Goal: Task Accomplishment & Management: Use online tool/utility

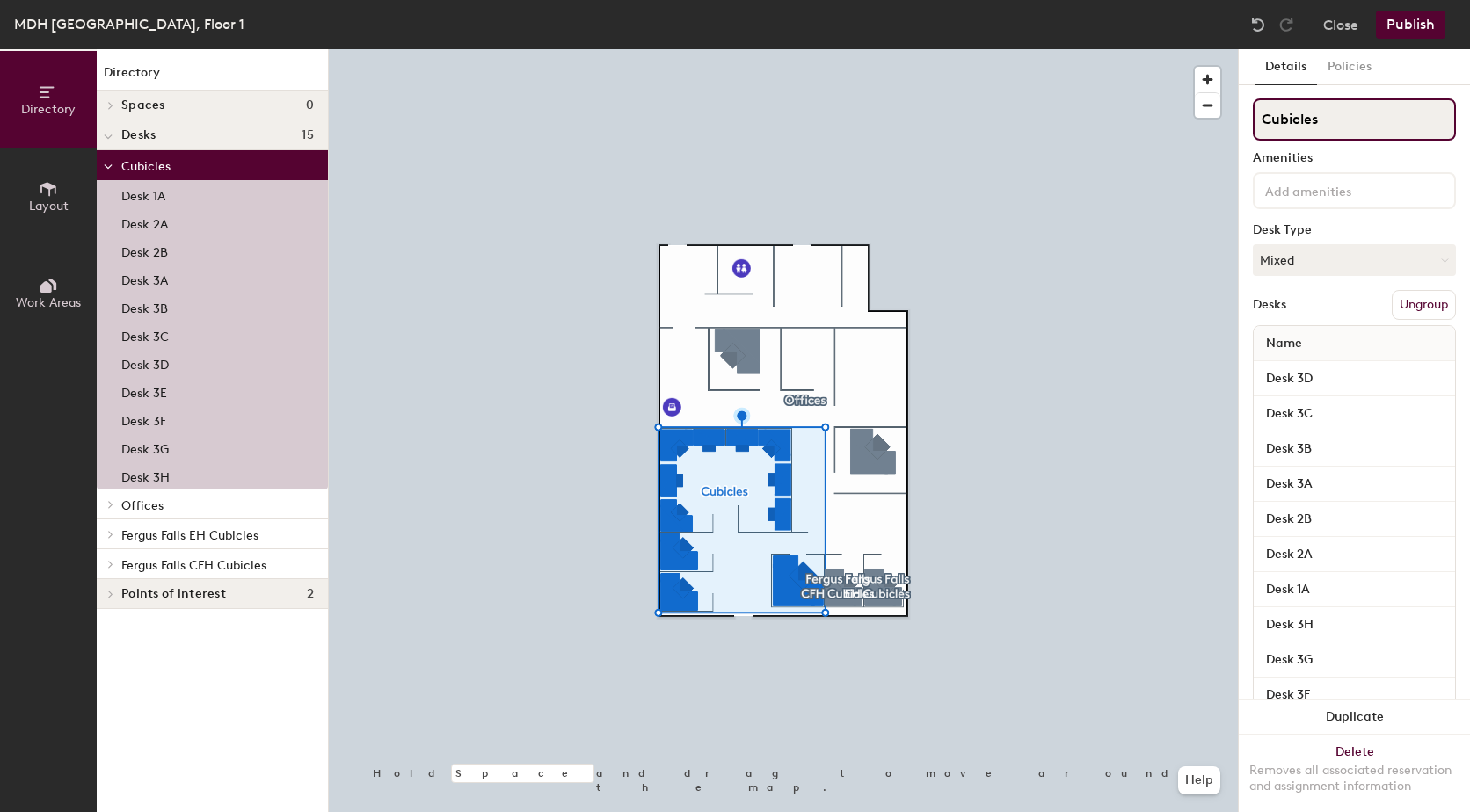
click at [1362, 120] on input "Cubicles" at bounding box center [1354, 120] width 203 height 43
click at [1332, 298] on div "Desks Ungroup" at bounding box center [1354, 305] width 203 height 30
click at [1413, 298] on button "Ungroup" at bounding box center [1424, 305] width 64 height 30
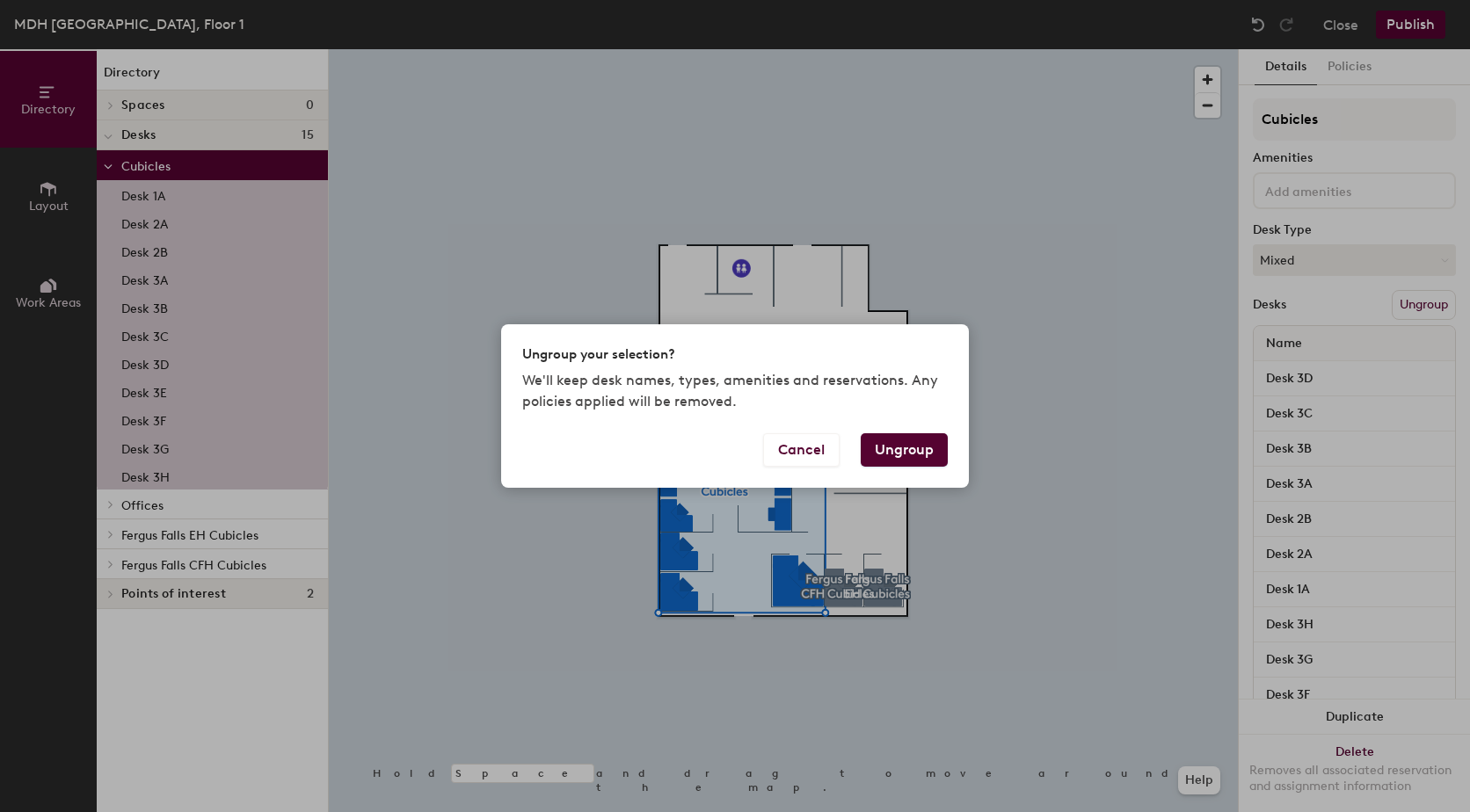
click at [899, 460] on button "Ungroup" at bounding box center [904, 449] width 87 height 33
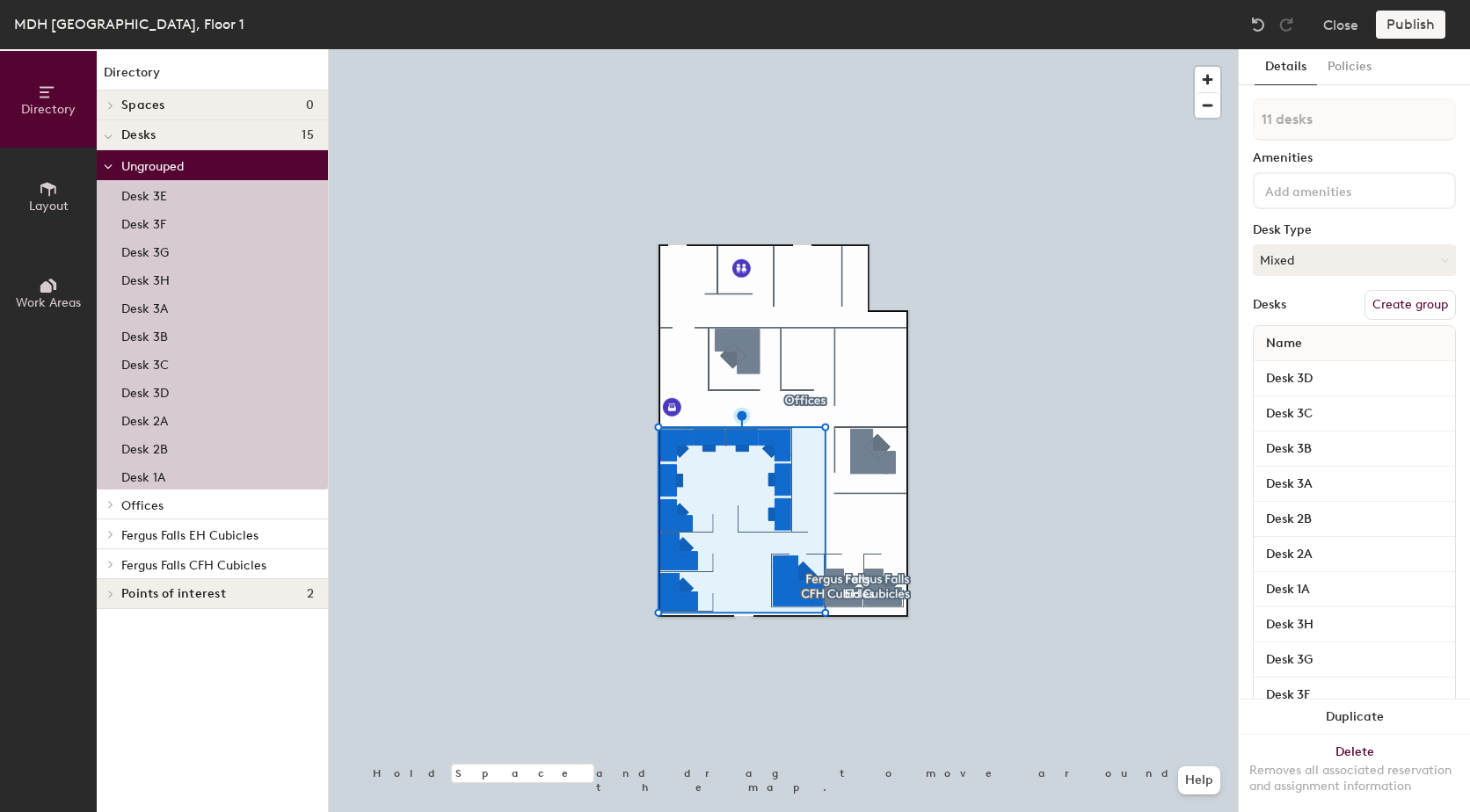
type input "1 desk"
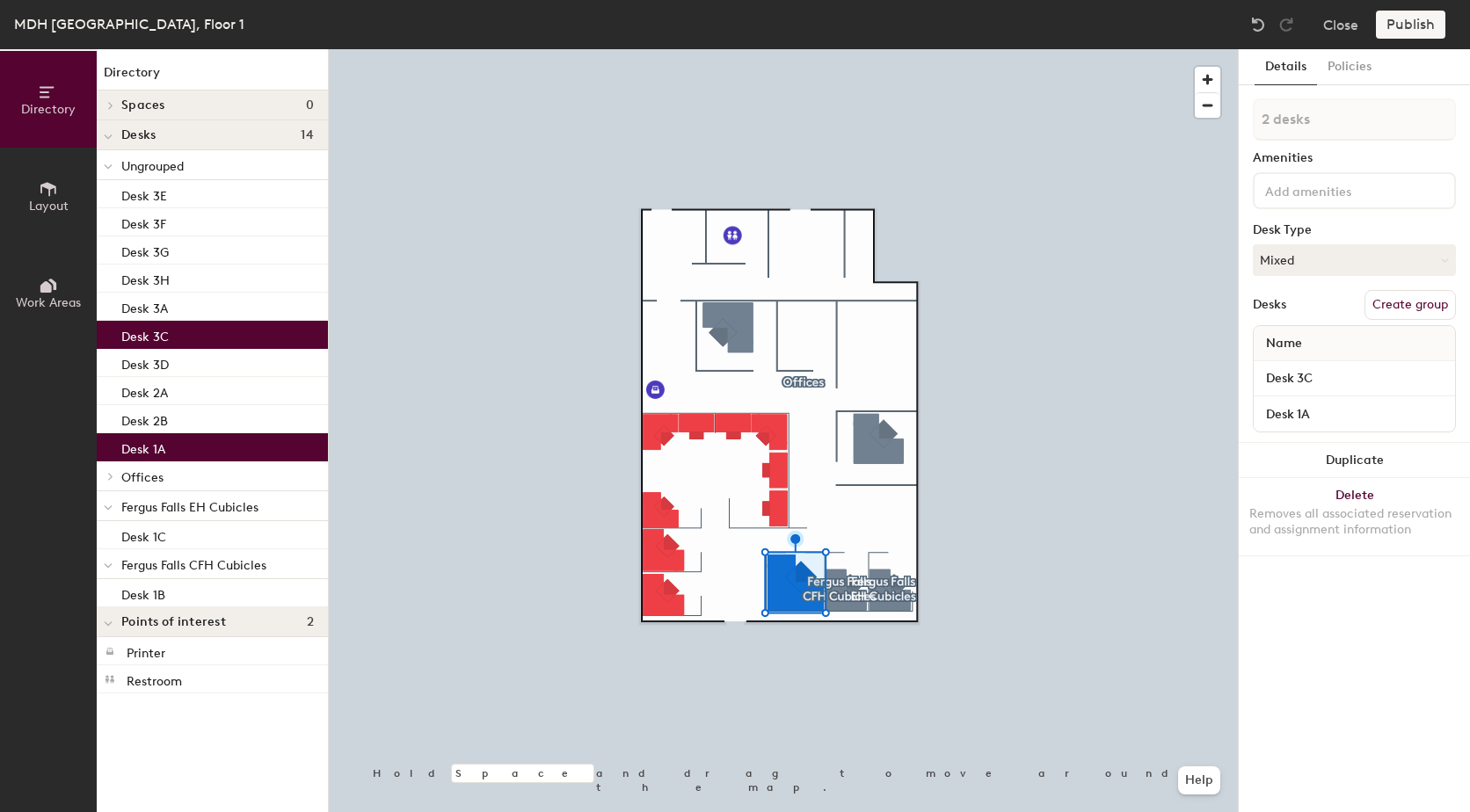
type input "2 desks"
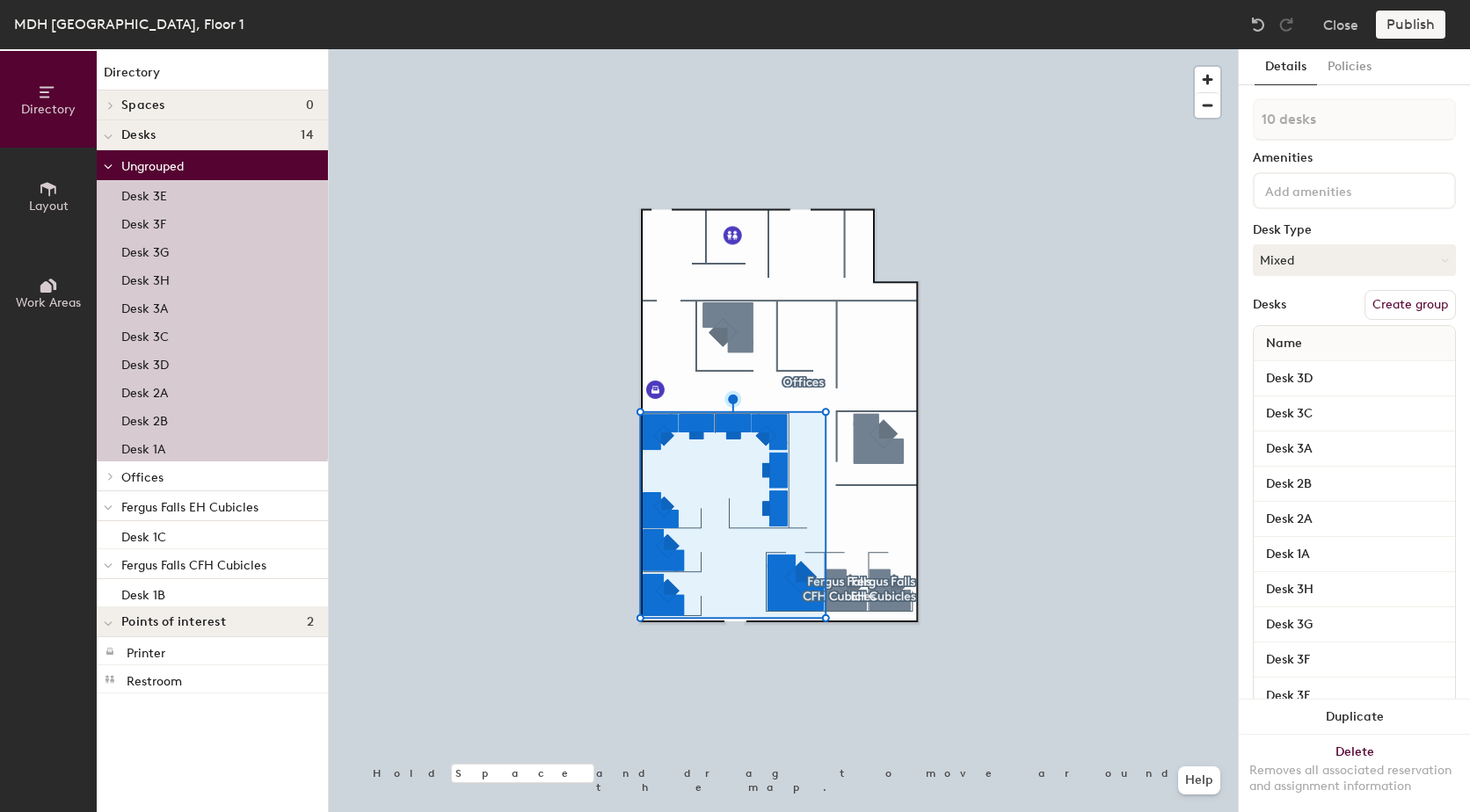
click at [1375, 309] on button "Create group" at bounding box center [1410, 305] width 91 height 30
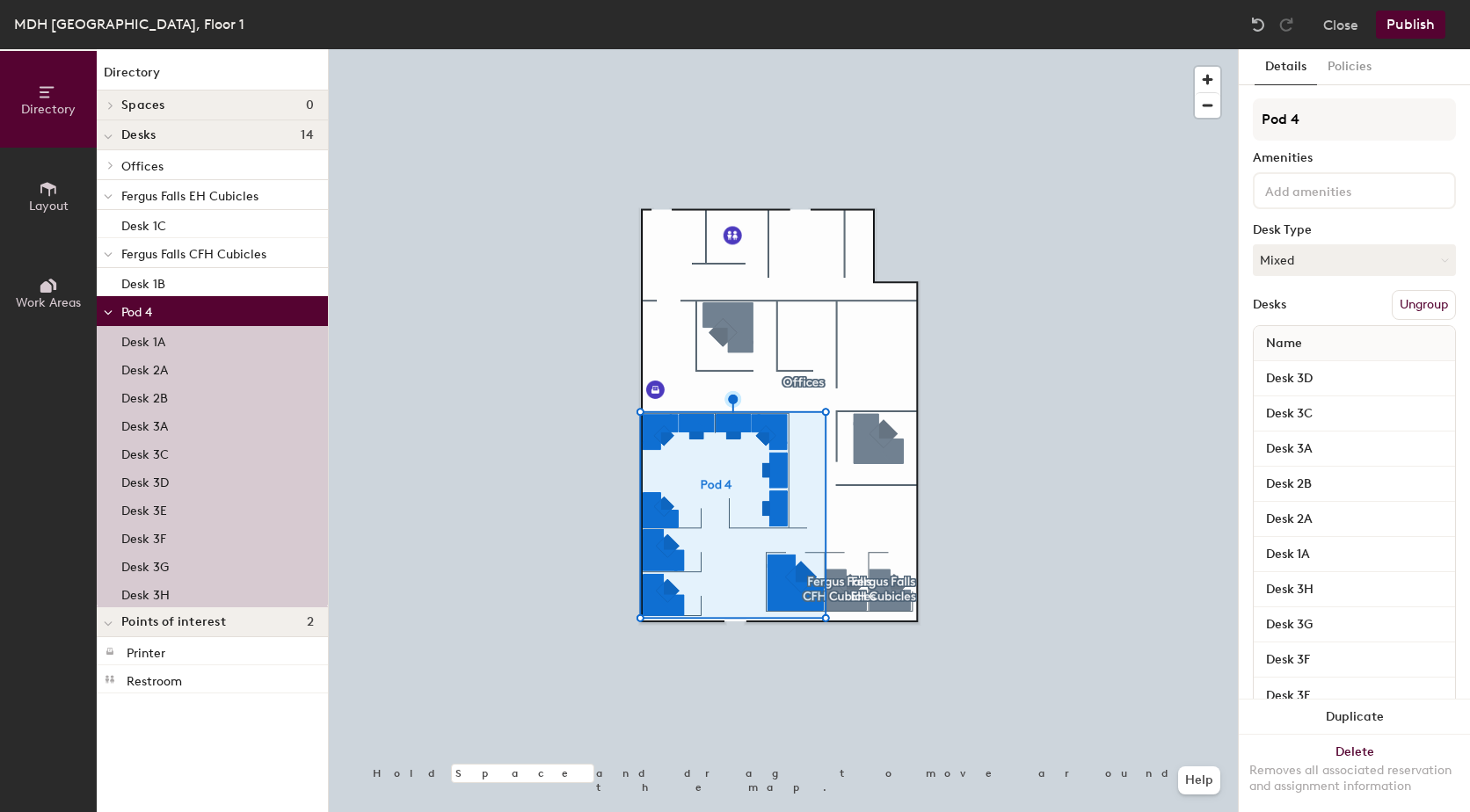
click at [1237, 121] on div "Directory Layout Work Areas Directory Spaces 0 Desks 14 Offices Desk 103 Desk 1…" at bounding box center [735, 431] width 1470 height 763
type input "Cubicles"
click at [807, 49] on div at bounding box center [782, 49] width 908 height 0
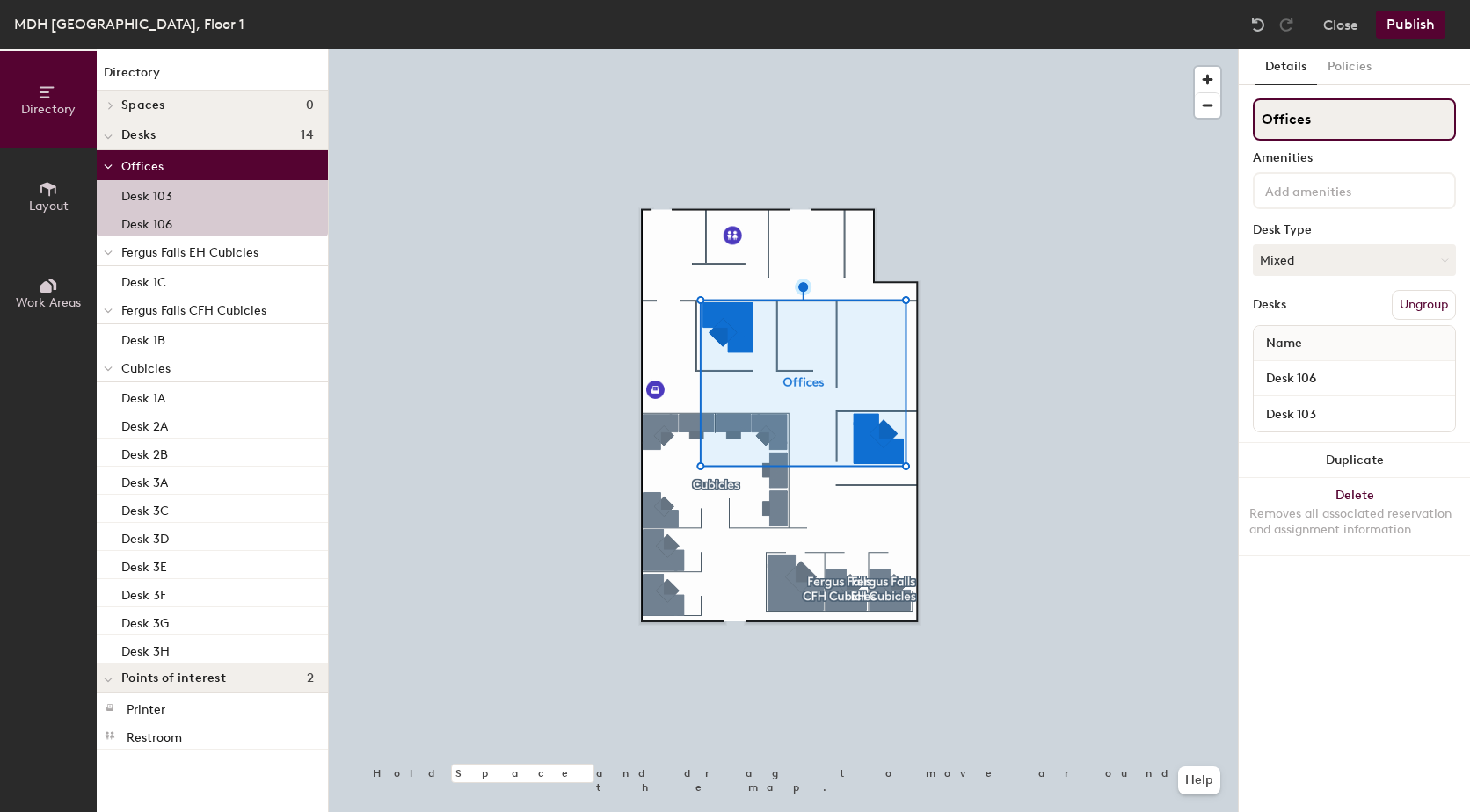
drag, startPoint x: 1310, startPoint y: 124, endPoint x: 1241, endPoint y: 118, distance: 69.3
click at [1241, 118] on div "Details Policies Offices Amenities Desk Type Mixed Desks Ungroup Name Desk 106 …" at bounding box center [1354, 431] width 231 height 763
click at [1066, 49] on div at bounding box center [782, 49] width 908 height 0
click at [1420, 310] on button "Ungroup" at bounding box center [1424, 305] width 64 height 30
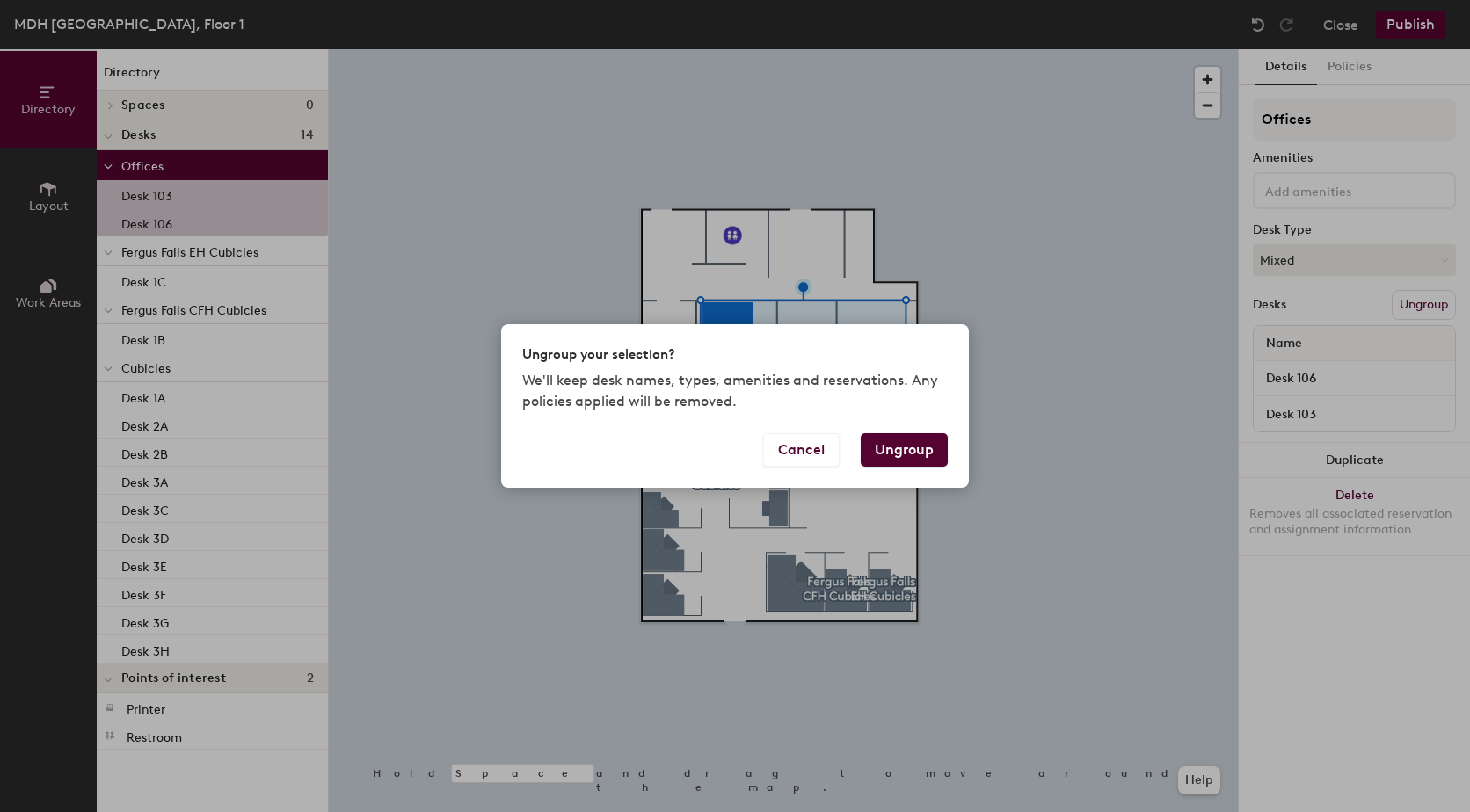
click at [918, 442] on button "Ungroup" at bounding box center [904, 449] width 87 height 33
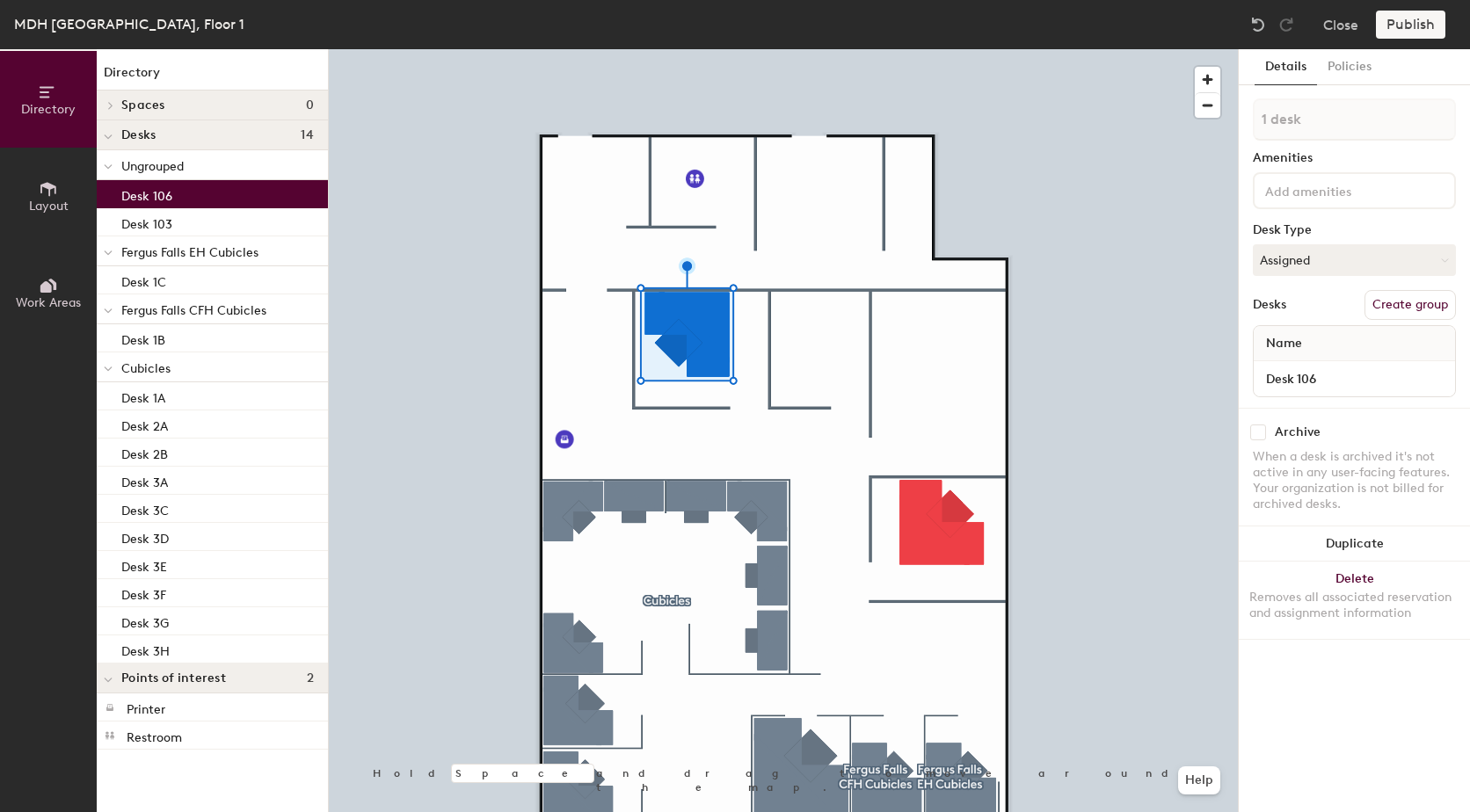
click at [788, 49] on div at bounding box center [782, 49] width 908 height 0
click at [1365, 547] on button "Duplicate" at bounding box center [1354, 544] width 231 height 35
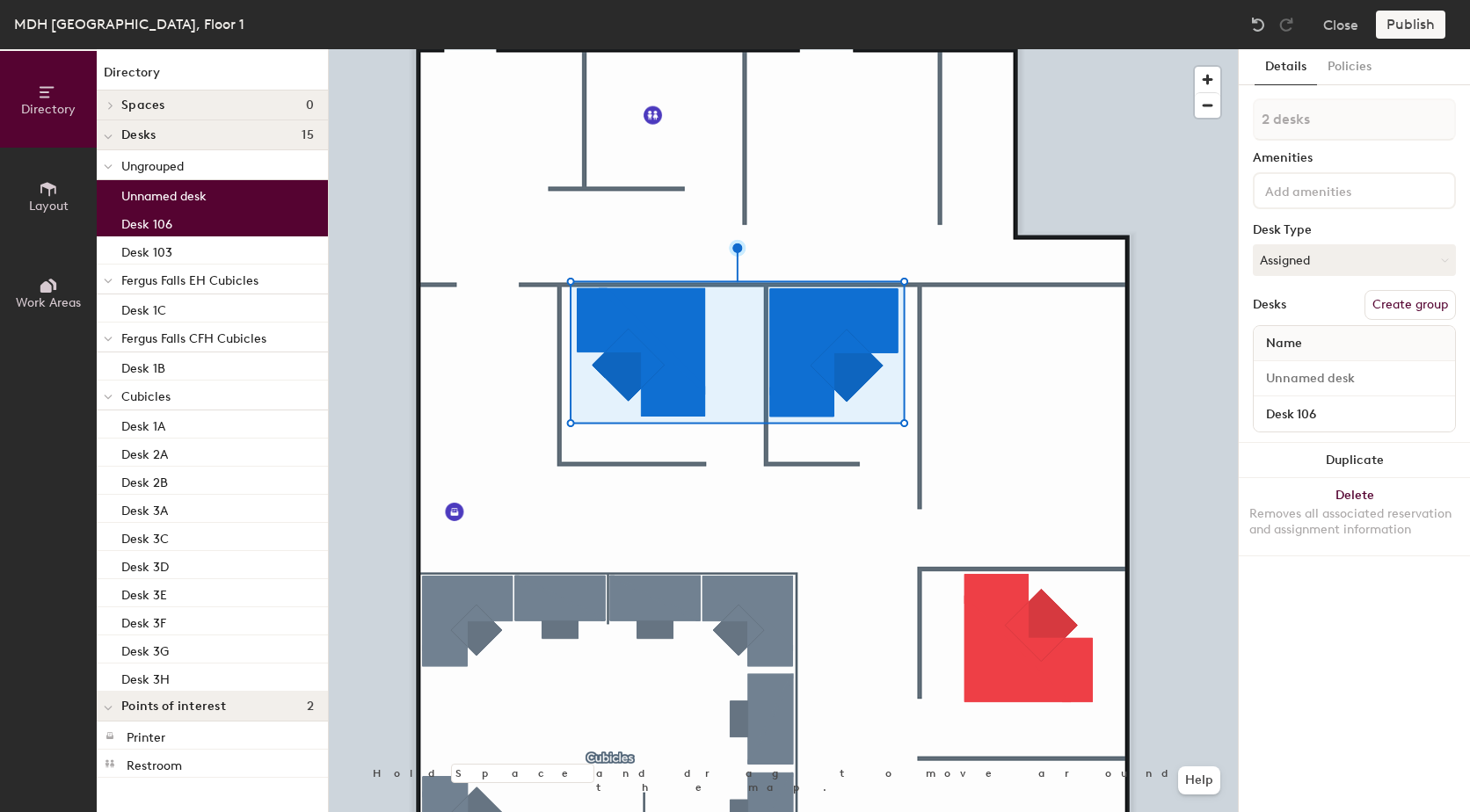
type input "3 desks"
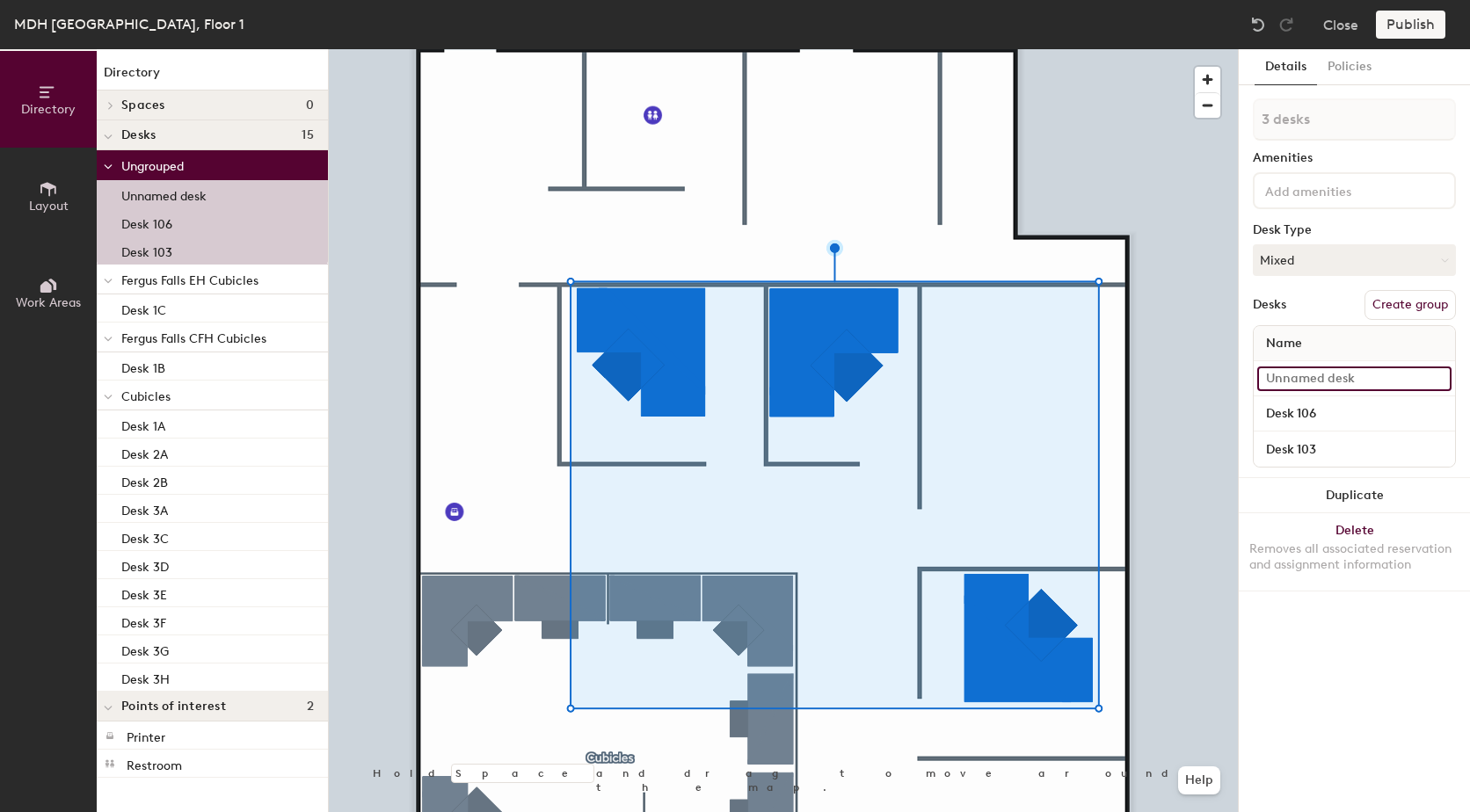
click at [1334, 381] on input at bounding box center [1354, 377] width 195 height 24
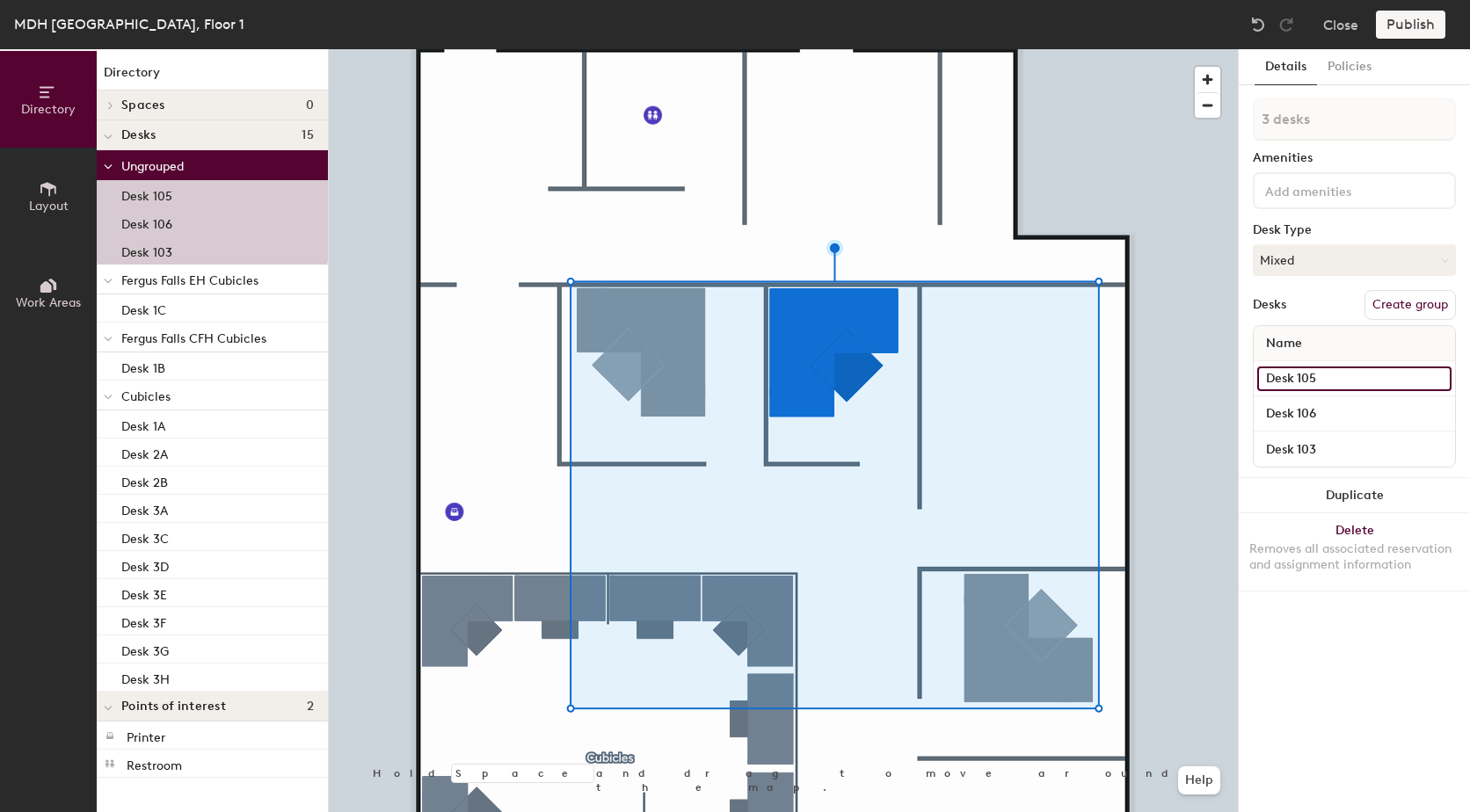
drag, startPoint x: 1293, startPoint y: 373, endPoint x: 1260, endPoint y: 374, distance: 33.0
click at [1260, 374] on input "Desk 105" at bounding box center [1354, 377] width 195 height 24
paste input "Offices"
type input "Office 105"
click at [1327, 419] on input "Desk 106" at bounding box center [1354, 413] width 195 height 24
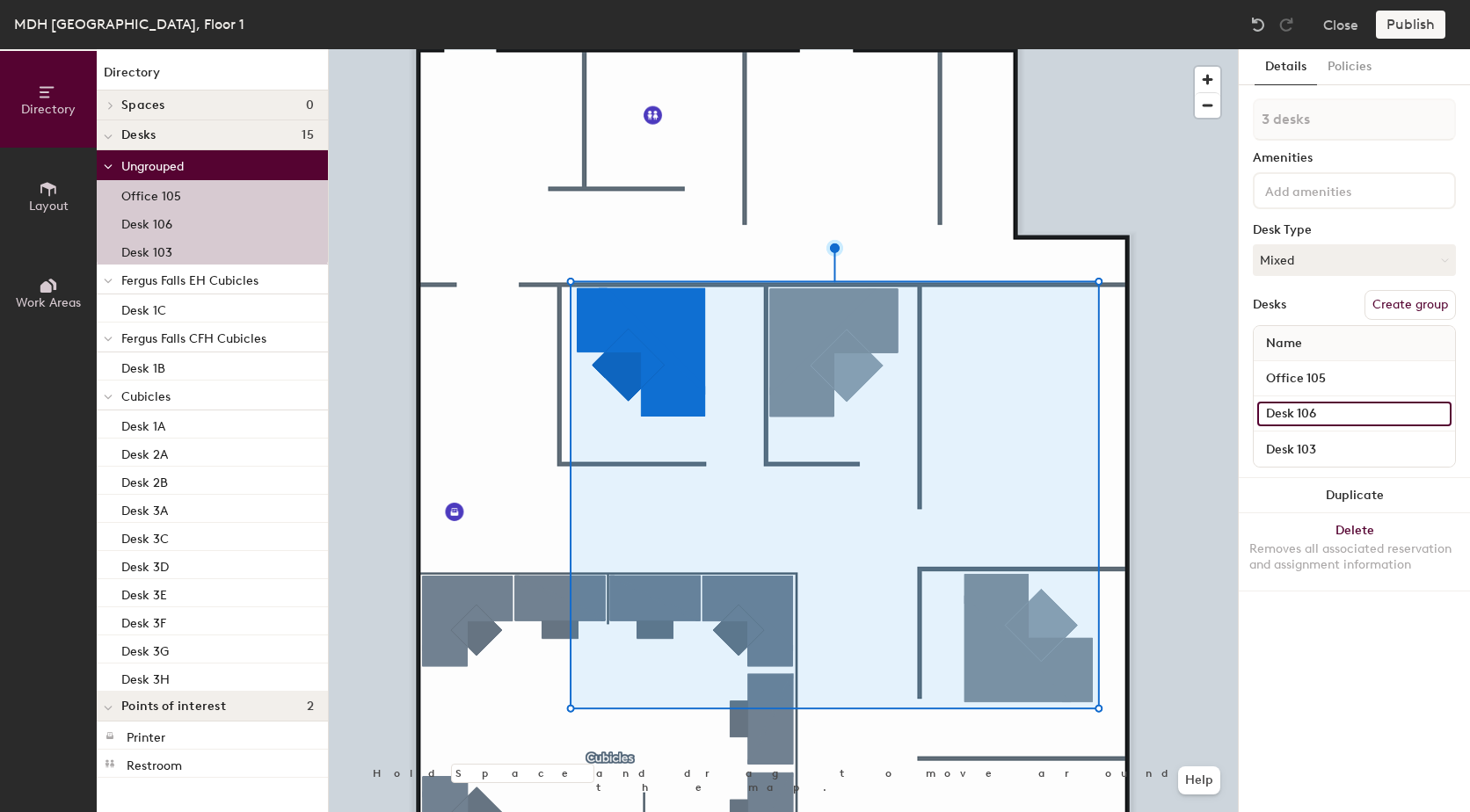
paste input "Offices"
type input "Office 106"
click at [1327, 437] on input "Desk 103" at bounding box center [1354, 448] width 195 height 24
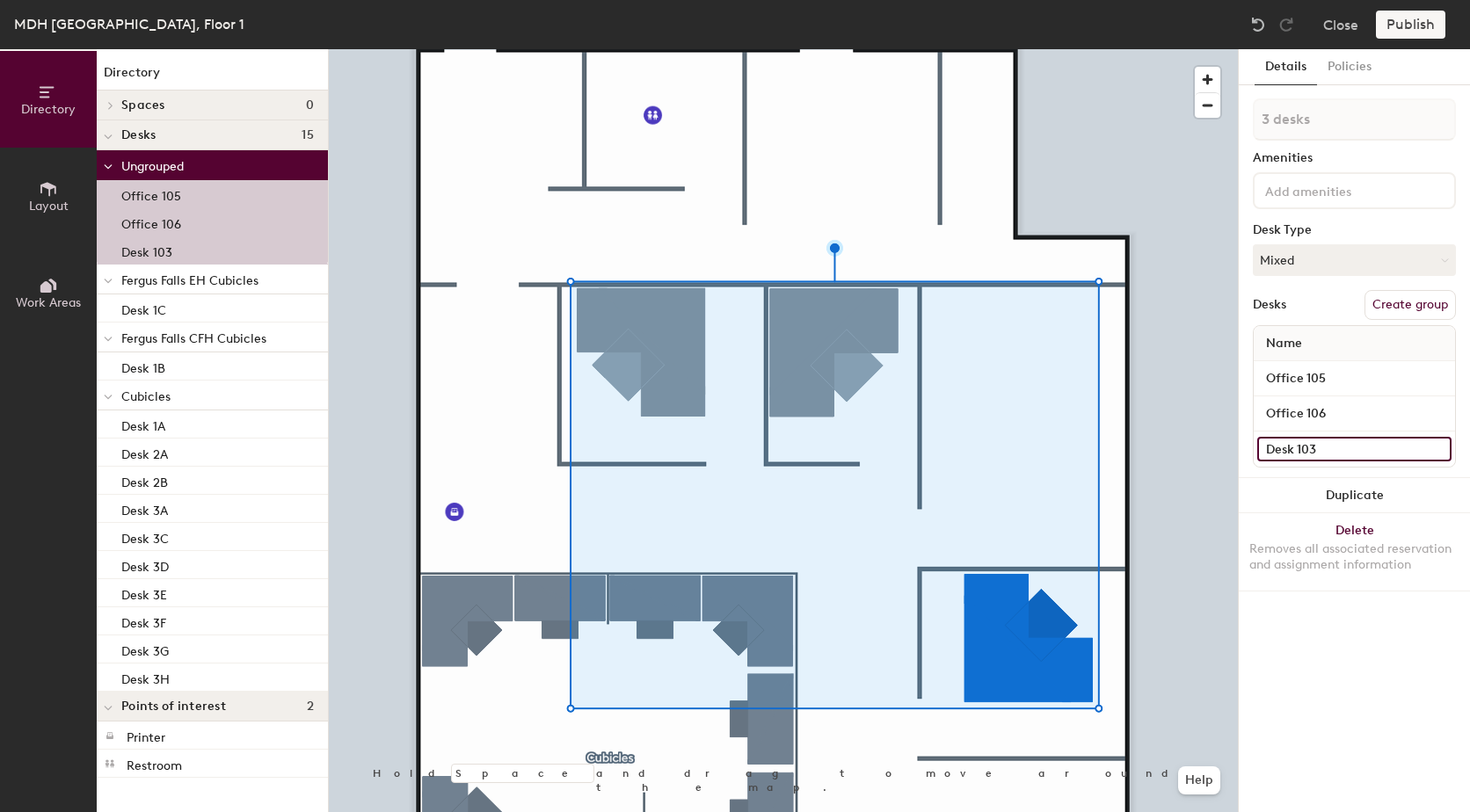
paste input "Offices"
type input "Office 103"
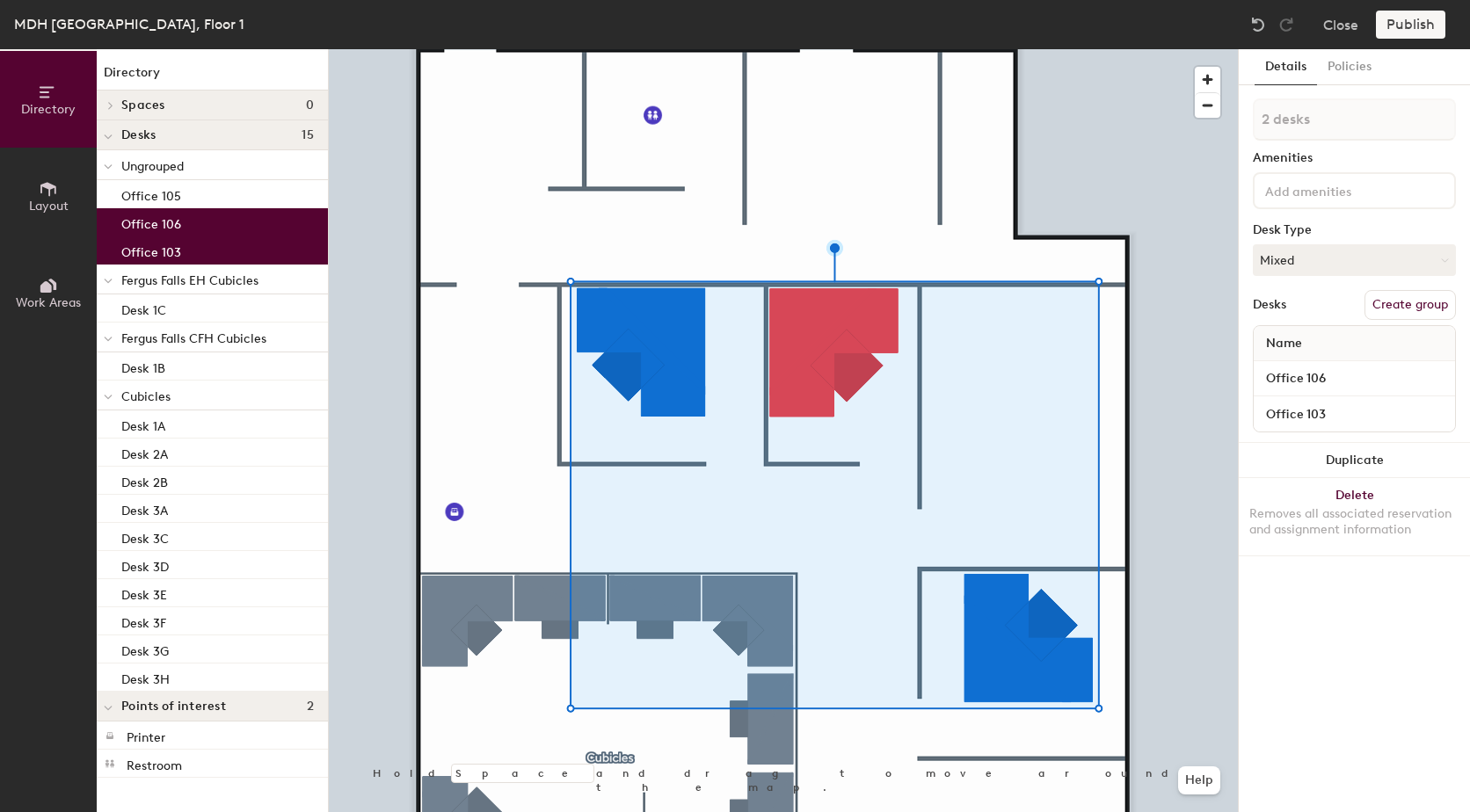
type input "3 desks"
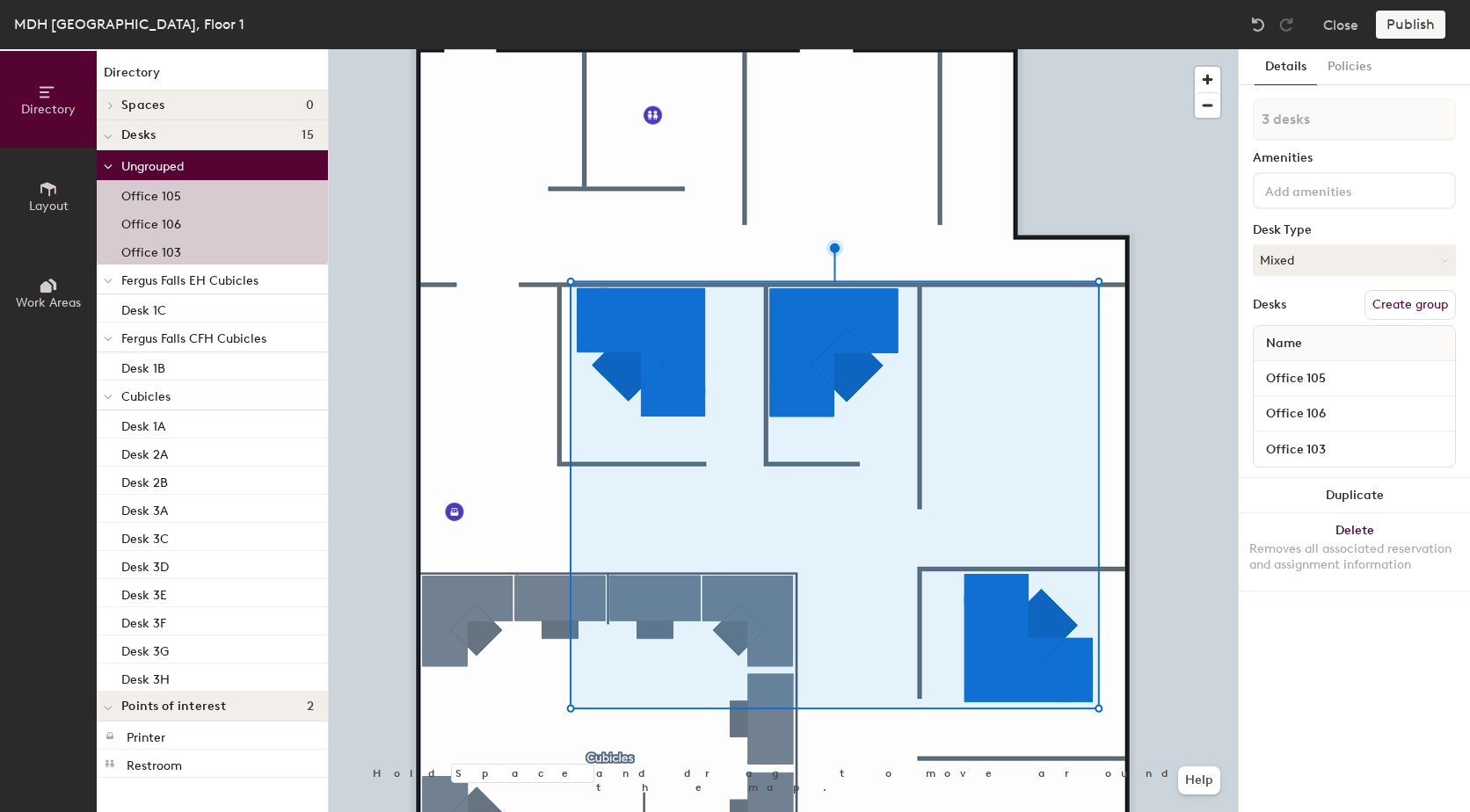
click at [1390, 304] on button "Create group" at bounding box center [1410, 305] width 91 height 30
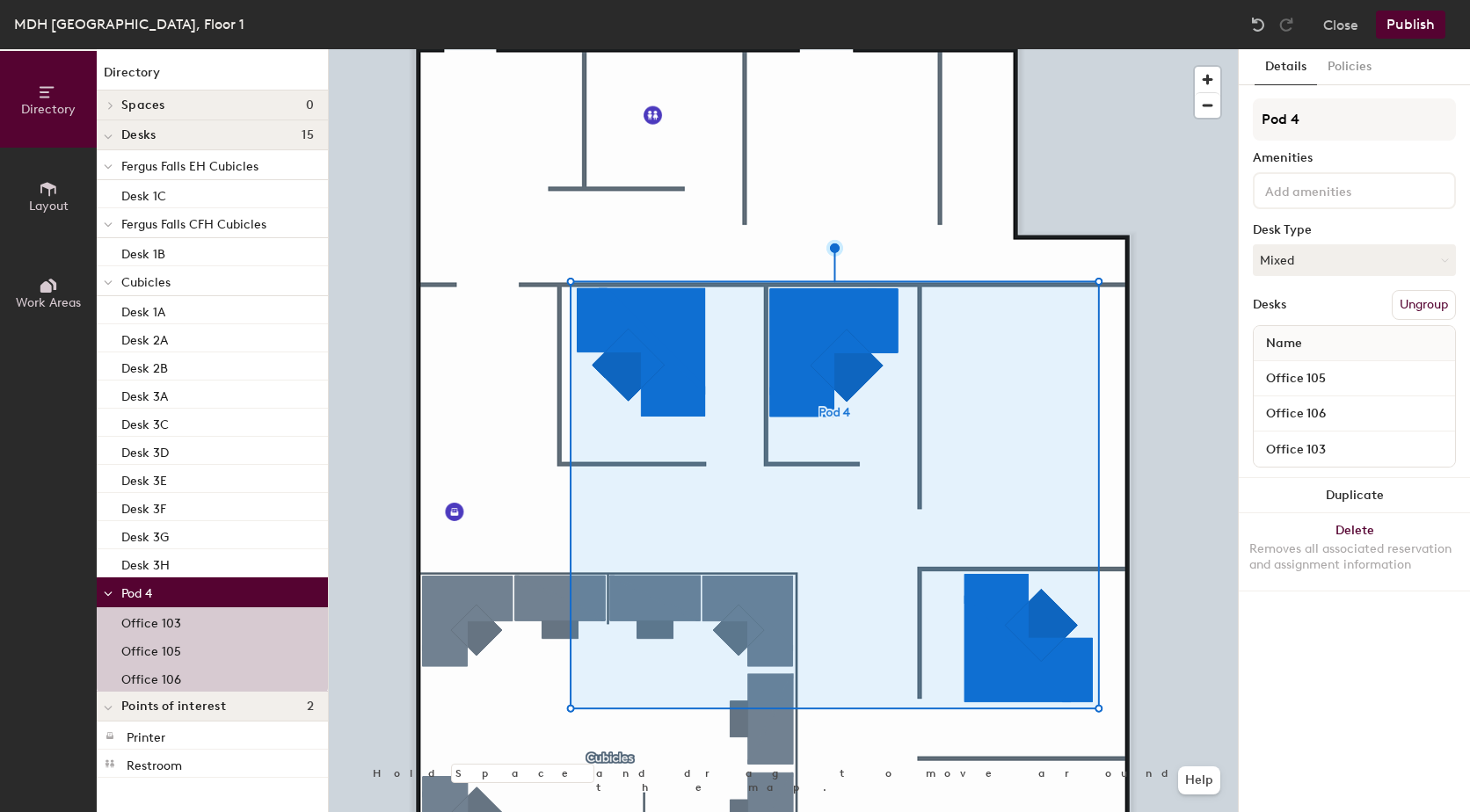
drag, startPoint x: 1321, startPoint y: 117, endPoint x: 1250, endPoint y: 112, distance: 71.2
click at [1250, 112] on div "Details Policies Pod 4 Amenities Desk Type Mixed Desks Ungroup Name Office 105 …" at bounding box center [1354, 431] width 231 height 763
type input "Offices"
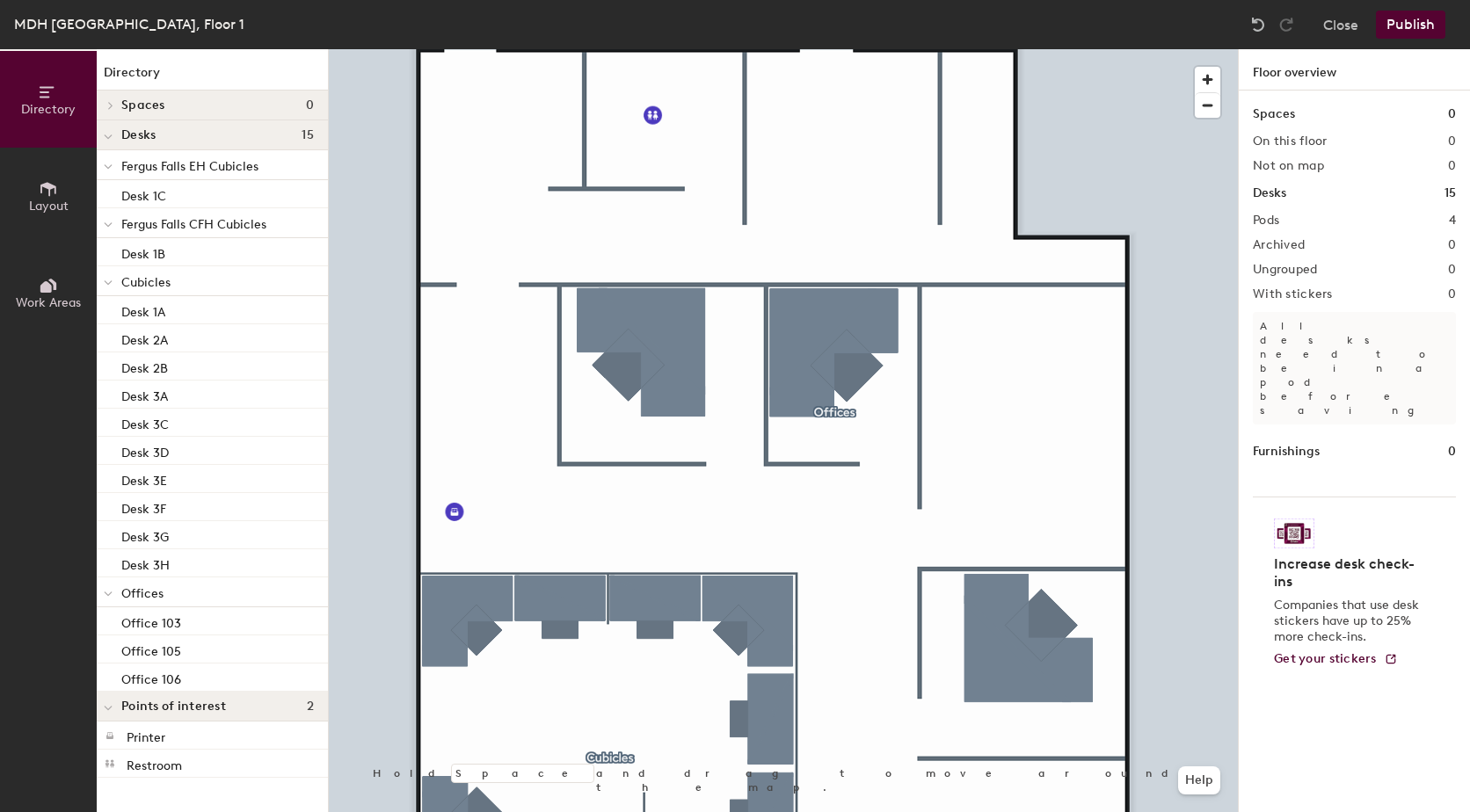
click at [1400, 19] on button "Publish" at bounding box center [1410, 24] width 70 height 28
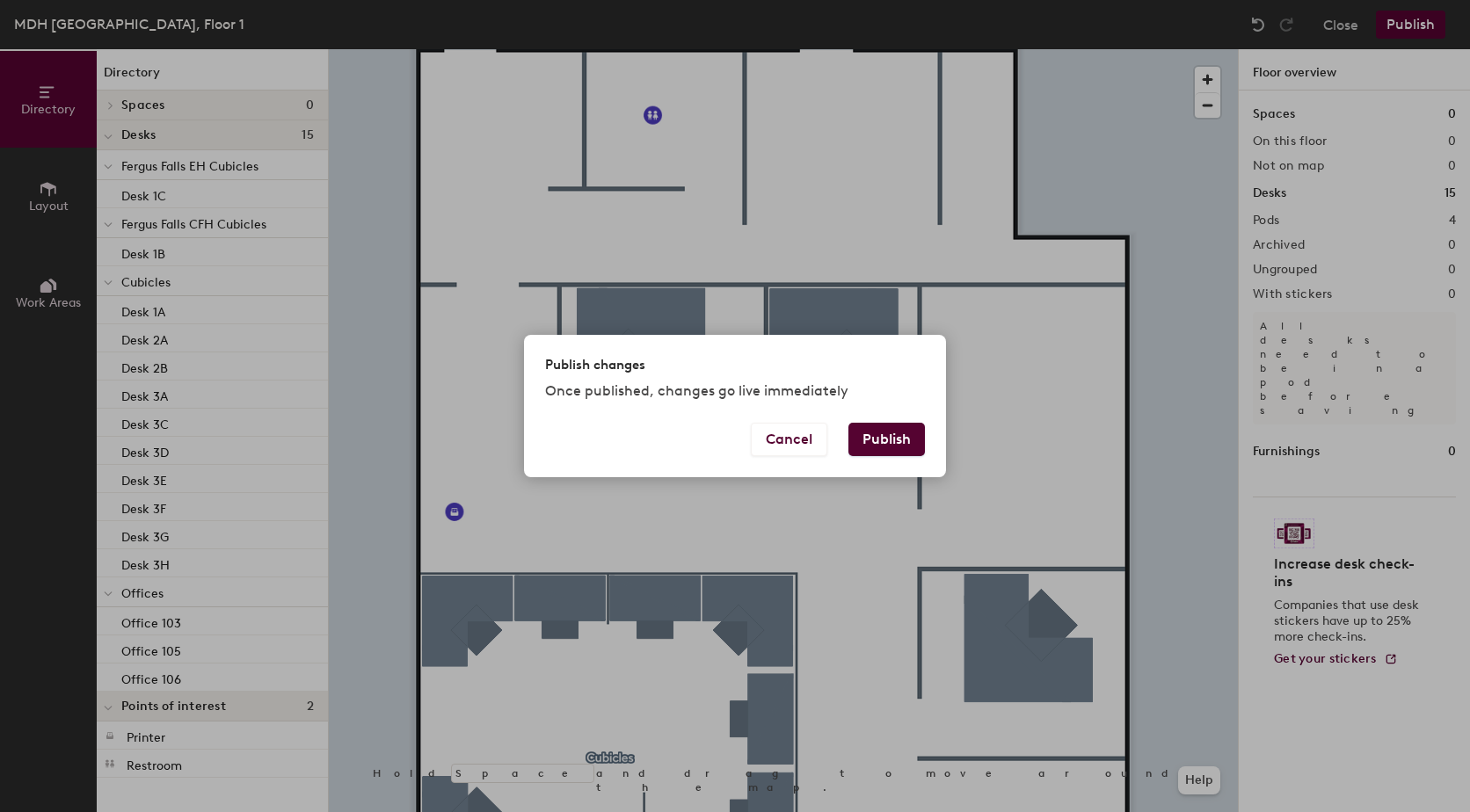
click at [878, 437] on button "Publish" at bounding box center [886, 439] width 77 height 33
